Goal: Register for event/course

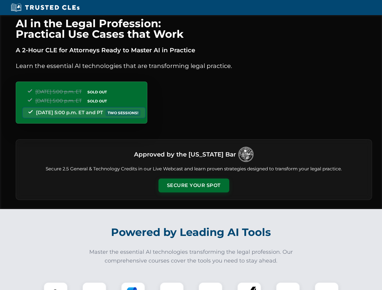
click at [194, 186] on button "Secure Your Spot" at bounding box center [194, 186] width 71 height 14
click at [56, 286] on img at bounding box center [56, 295] width 18 height 18
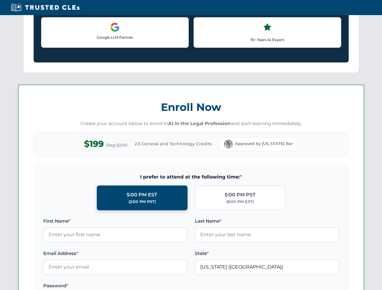
click at [172, 286] on label "Password *" at bounding box center [115, 286] width 144 height 7
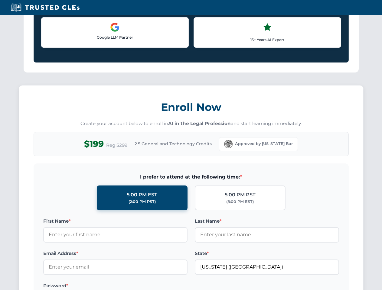
scroll to position [594, 0]
